Goal: Register for event/course: Sign up to attend an event or enroll in a course

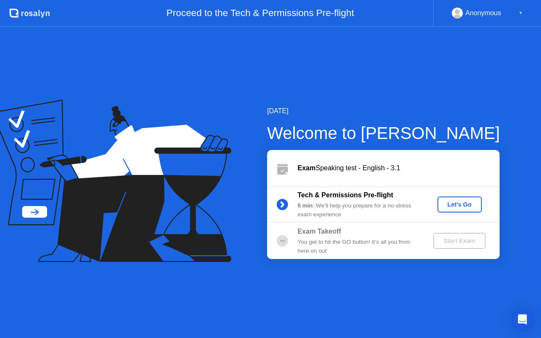
click at [455, 203] on div "Let's Go" at bounding box center [460, 204] width 38 height 7
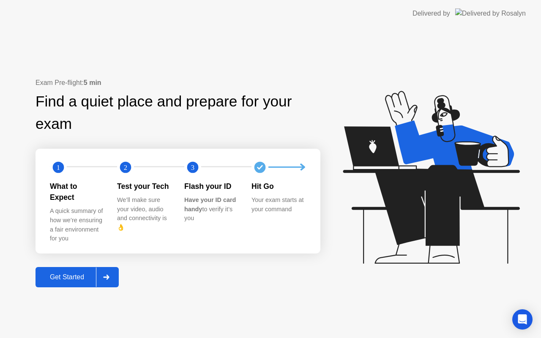
click at [61, 273] on div "Get Started" at bounding box center [67, 277] width 58 height 8
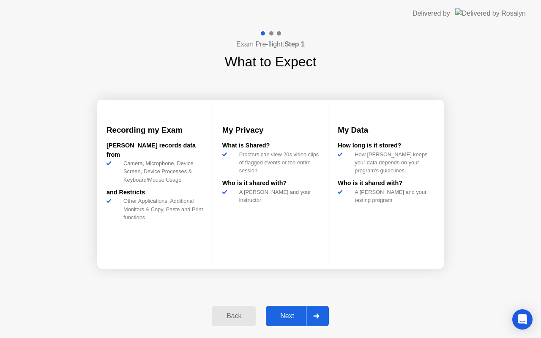
click at [286, 314] on div "Next" at bounding box center [287, 316] width 38 height 8
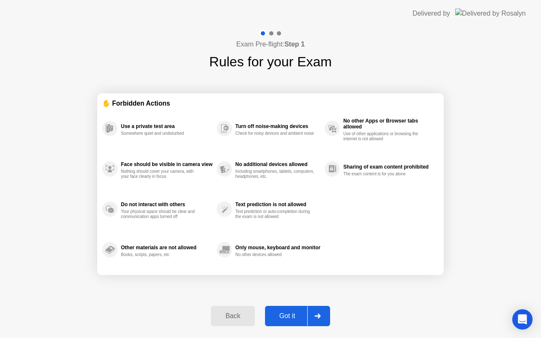
click at [283, 313] on div "Got it" at bounding box center [287, 316] width 40 height 8
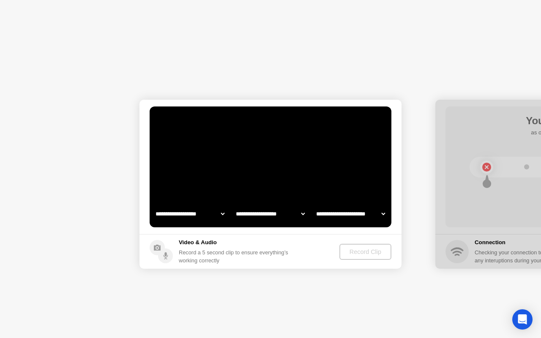
select select "**********"
select select "*******"
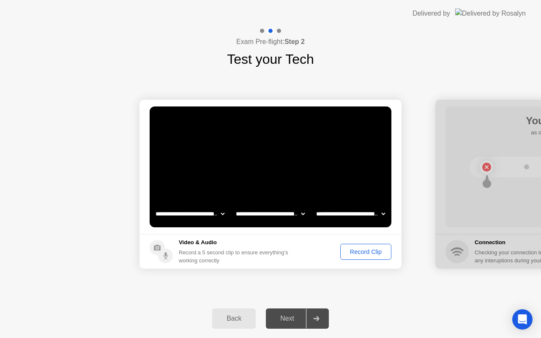
click at [354, 251] on div "Record Clip" at bounding box center [365, 251] width 45 height 7
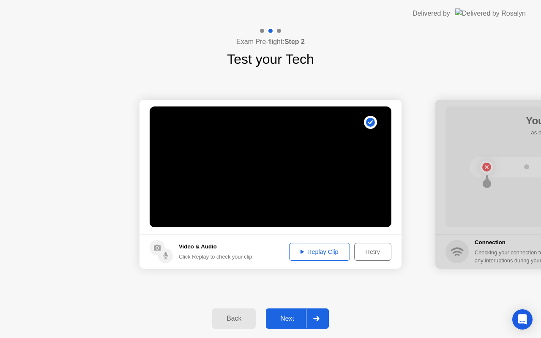
click at [287, 316] on div "Next" at bounding box center [287, 319] width 38 height 8
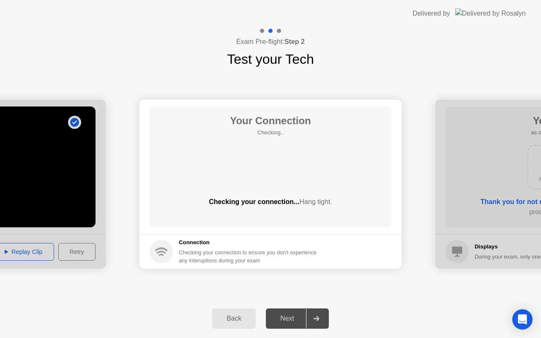
click at [355, 180] on div "Your Connection Checking.. Checking your connection... Hang tight." at bounding box center [271, 166] width 242 height 121
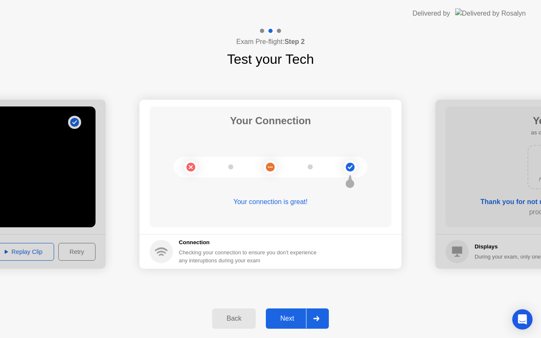
click at [284, 317] on div "Next" at bounding box center [287, 319] width 38 height 8
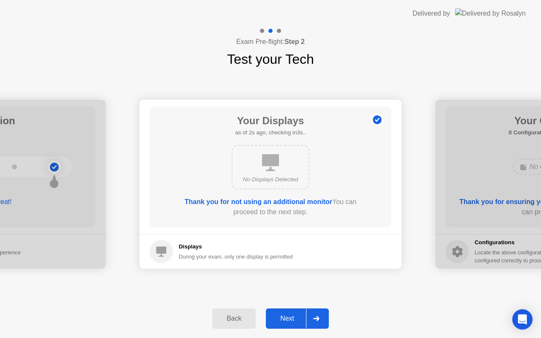
click at [284, 317] on div "Next" at bounding box center [287, 319] width 38 height 8
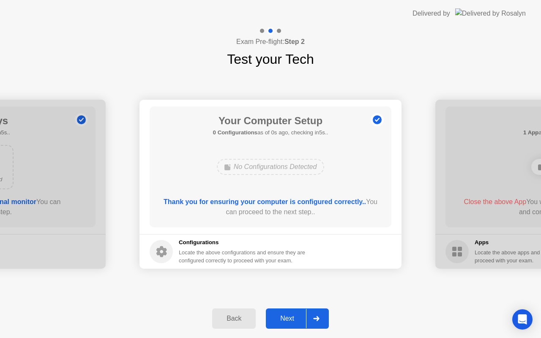
click at [284, 317] on div "Next" at bounding box center [287, 319] width 38 height 8
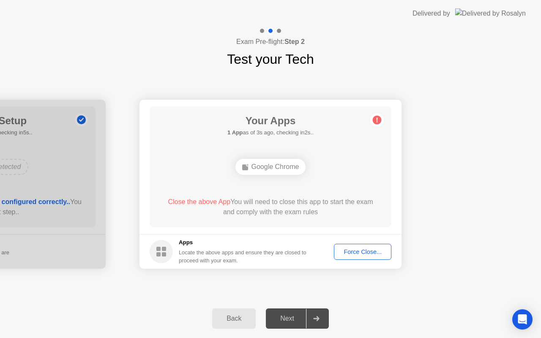
click at [360, 252] on div "Force Close..." at bounding box center [363, 251] width 52 height 7
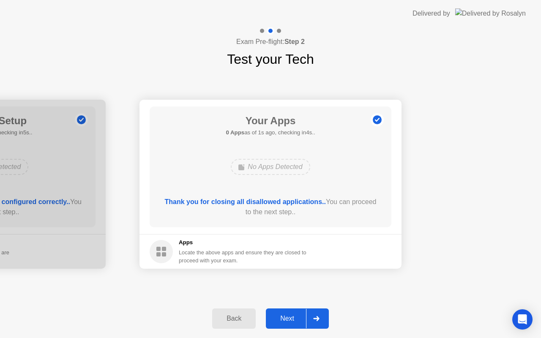
click at [285, 317] on div "Next" at bounding box center [287, 319] width 38 height 8
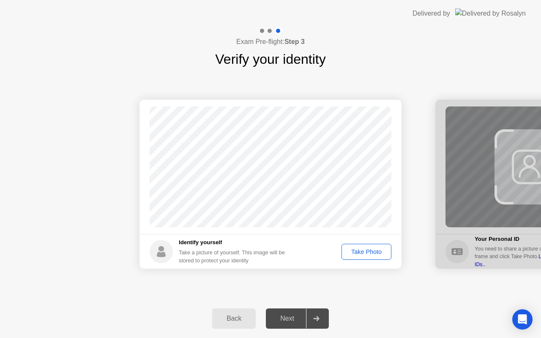
click at [359, 252] on div "Take Photo" at bounding box center [366, 251] width 44 height 7
click at [285, 316] on div "Next" at bounding box center [287, 319] width 38 height 8
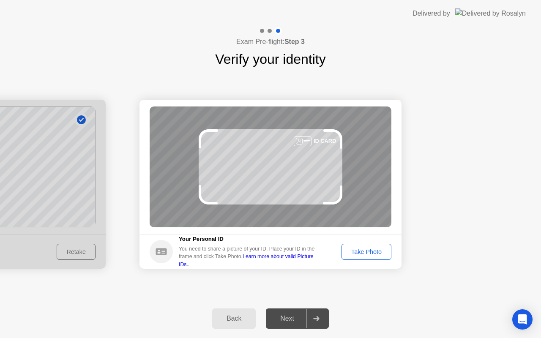
click at [357, 251] on div "Take Photo" at bounding box center [366, 251] width 44 height 7
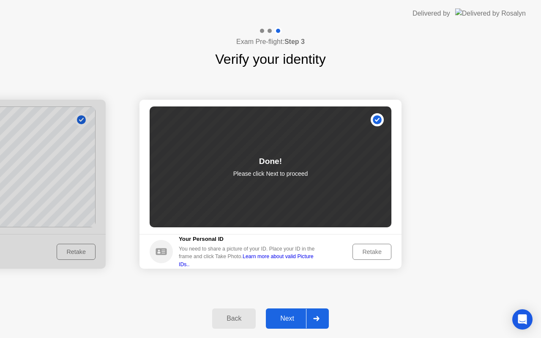
click at [289, 317] on div "Next" at bounding box center [287, 319] width 38 height 8
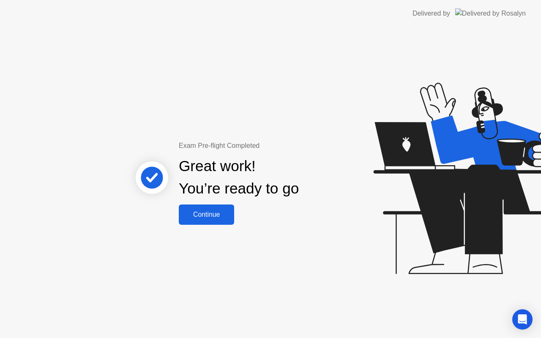
click at [207, 211] on div "Continue" at bounding box center [206, 215] width 50 height 8
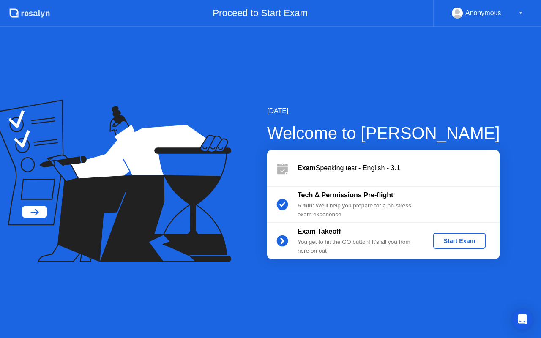
click at [455, 239] on div "Start Exam" at bounding box center [458, 240] width 45 height 7
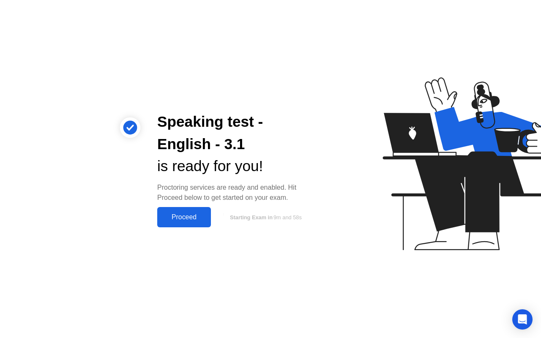
click at [188, 213] on div "Proceed" at bounding box center [184, 217] width 49 height 8
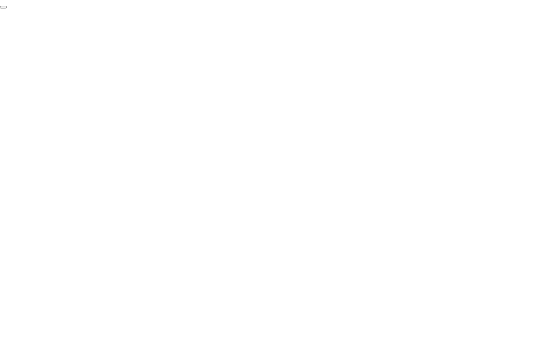
click div "End Proctoring Session"
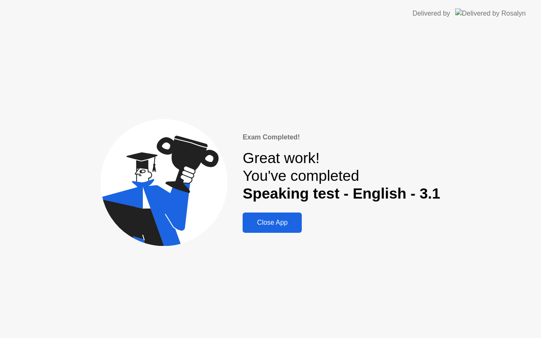
click at [267, 220] on div "Close App" at bounding box center [272, 223] width 54 height 8
